Goal: Transaction & Acquisition: Purchase product/service

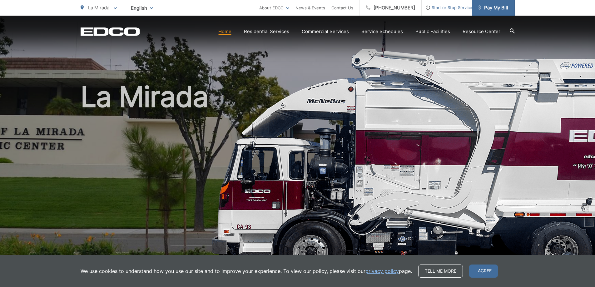
click at [498, 11] on span "Pay My Bill" at bounding box center [493, 7] width 30 height 7
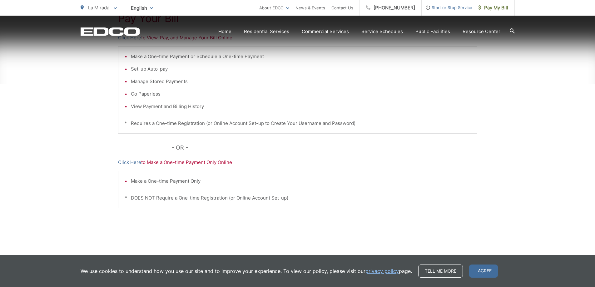
scroll to position [157, 0]
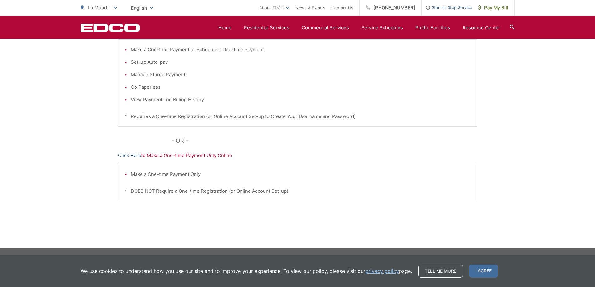
click at [131, 157] on link "Click Here" at bounding box center [129, 155] width 23 height 7
click at [129, 156] on link "Click Here" at bounding box center [129, 155] width 23 height 7
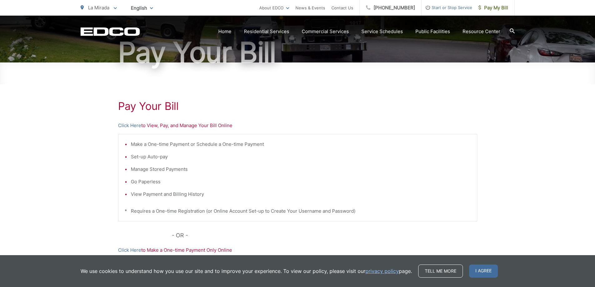
scroll to position [63, 0]
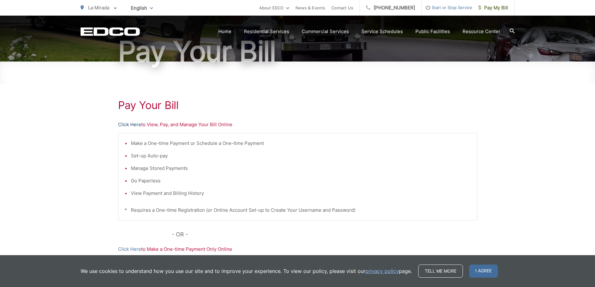
click at [132, 124] on link "Click Here" at bounding box center [129, 124] width 23 height 7
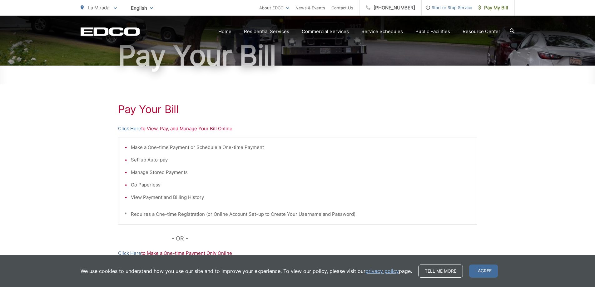
click at [63, 127] on div "Pay Your Bill Click Here to View, Pay, and Manage Your Bill Online Make a One-t…" at bounding box center [297, 206] width 595 height 280
